Goal: Navigation & Orientation: Find specific page/section

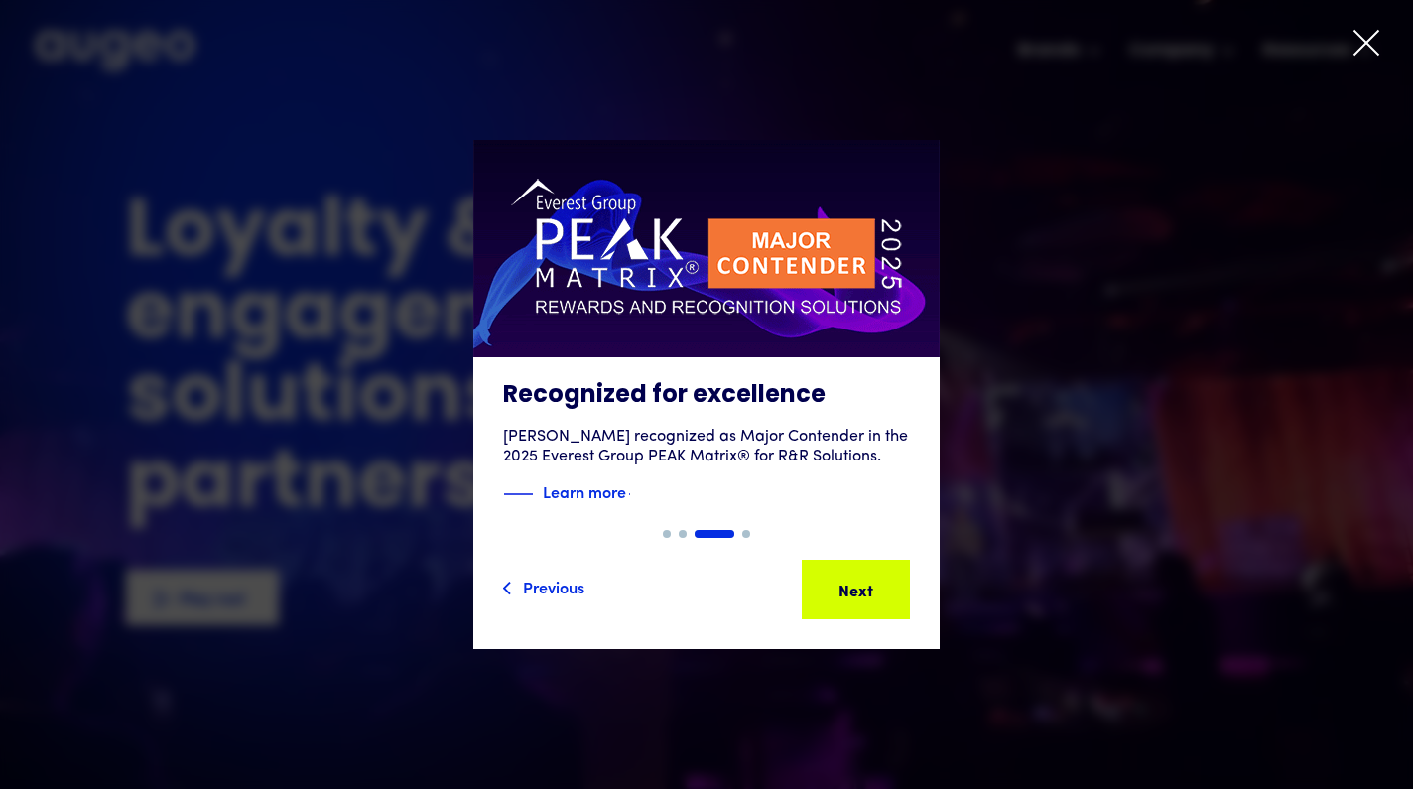
click at [1364, 45] on icon at bounding box center [1366, 43] width 24 height 24
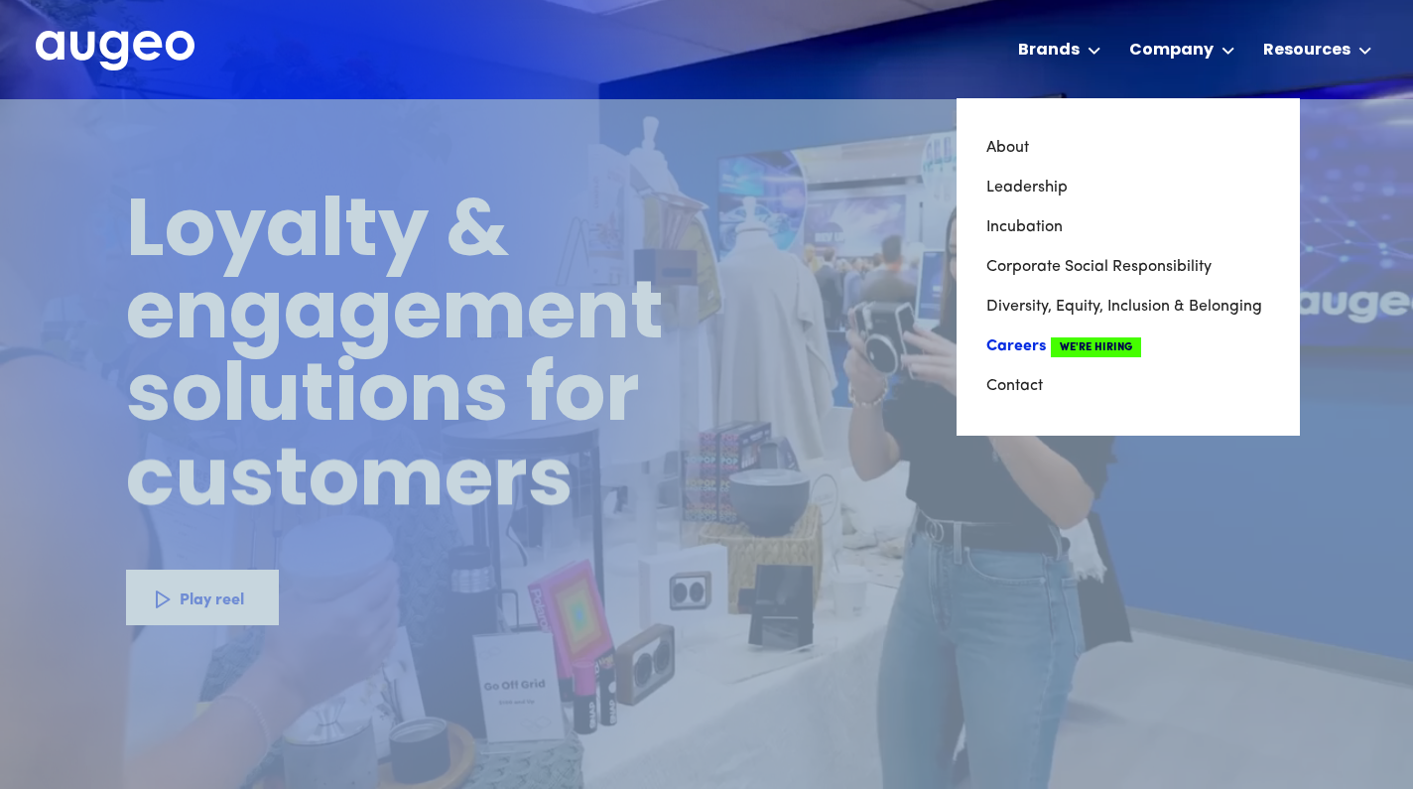
click at [1017, 353] on link "Careers We're Hiring" at bounding box center [1128, 346] width 284 height 40
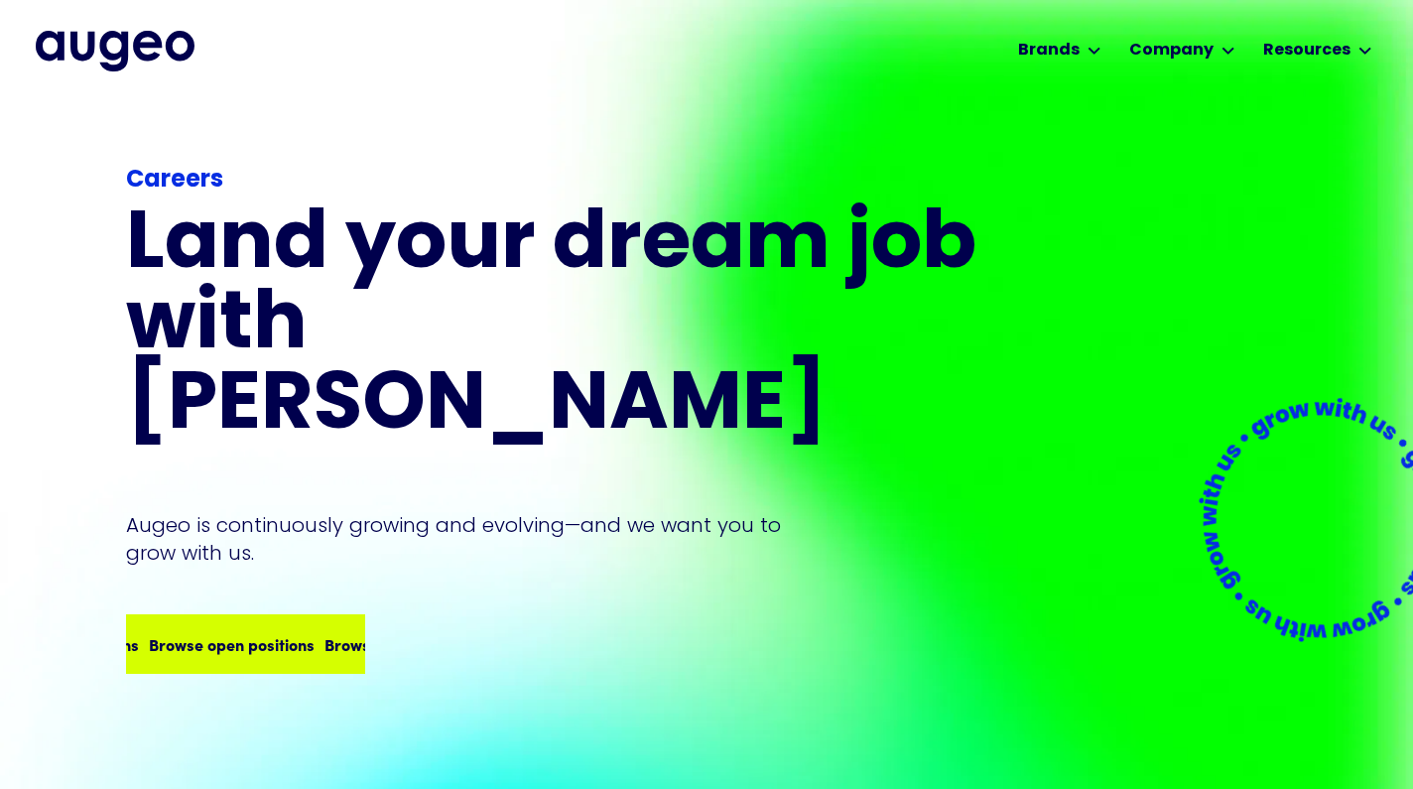
click at [222, 632] on div "Browse open positions" at bounding box center [232, 644] width 166 height 24
